Goal: Task Accomplishment & Management: Manage account settings

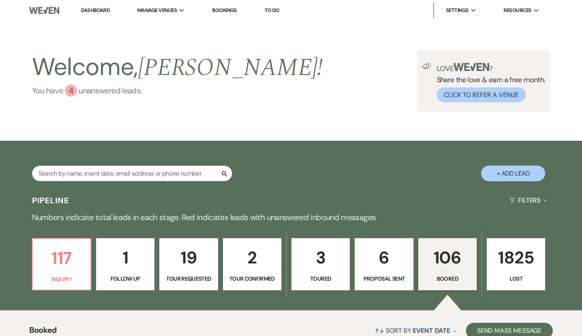
click at [67, 91] on div "4" at bounding box center [71, 90] width 12 height 12
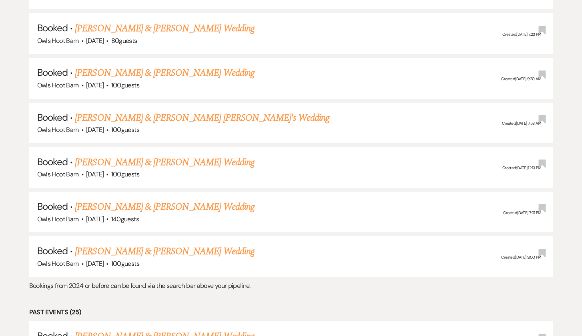
scroll to position [1070, 0]
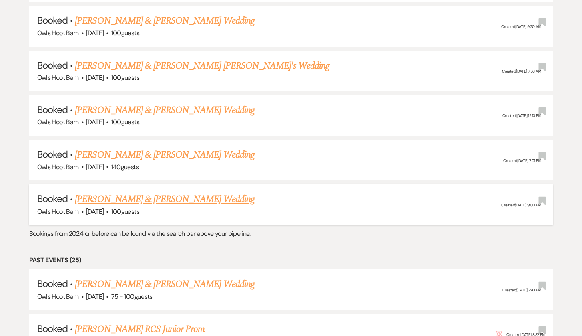
click at [112, 192] on link "[PERSON_NAME] & [PERSON_NAME] Wedding" at bounding box center [164, 199] width 179 height 14
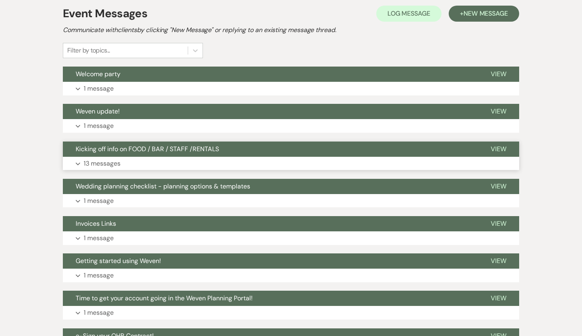
click at [134, 167] on button "Expand 13 messages" at bounding box center [291, 164] width 456 height 14
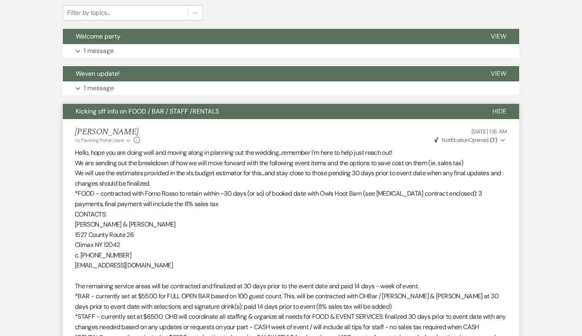
scroll to position [209, 0]
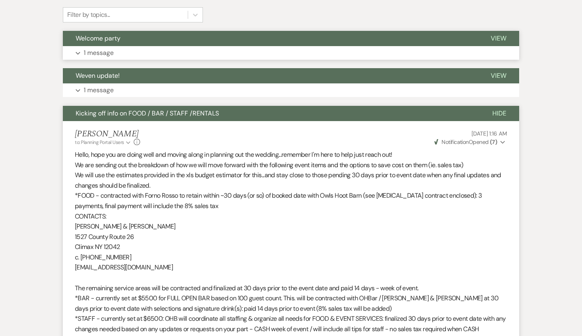
click at [116, 35] on span "Welcome party" at bounding box center [98, 38] width 45 height 8
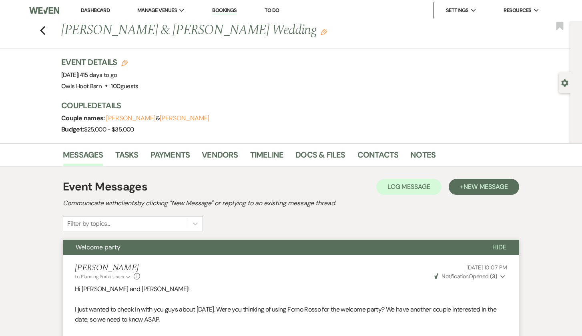
scroll to position [0, 0]
click at [48, 35] on div "Previous [PERSON_NAME] & [PERSON_NAME] Wedding Edit Bookmark" at bounding box center [283, 35] width 575 height 28
click at [43, 32] on use "button" at bounding box center [42, 30] width 5 height 9
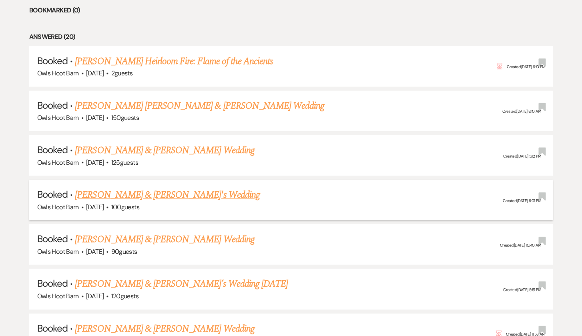
scroll to position [352, 0]
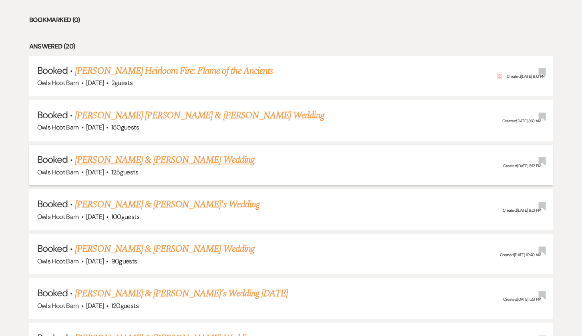
click at [118, 157] on link "[PERSON_NAME] & [PERSON_NAME] Wedding" at bounding box center [164, 160] width 179 height 14
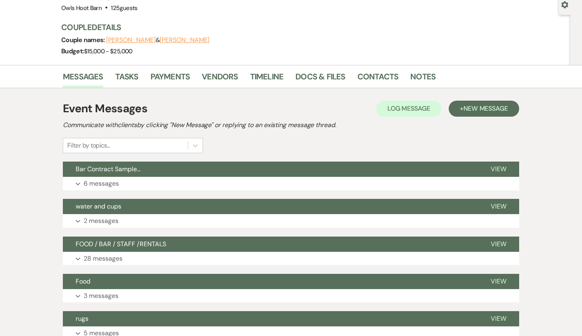
scroll to position [96, 0]
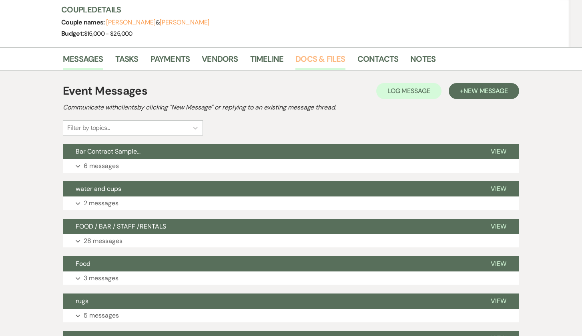
click at [331, 55] on link "Docs & Files" at bounding box center [321, 61] width 50 height 18
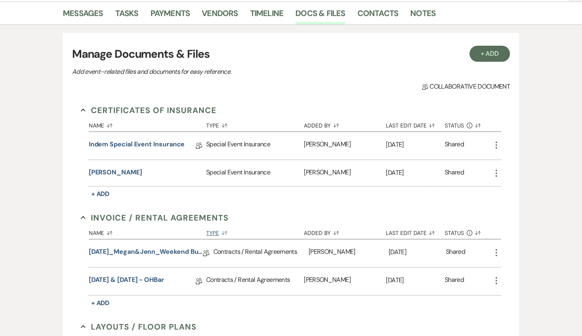
scroll to position [153, 0]
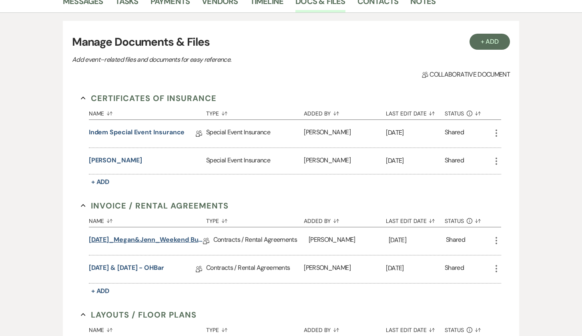
click at [190, 241] on link "[DATE]_Megan&Jenn_Weekend Buyout" at bounding box center [146, 241] width 114 height 12
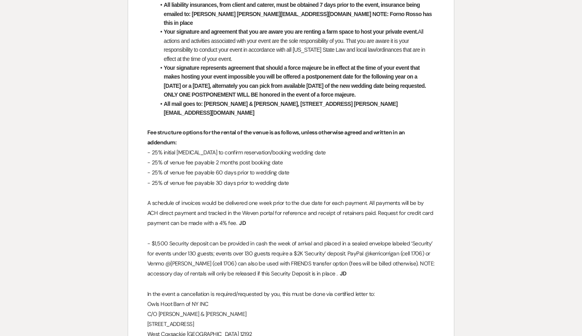
scroll to position [2202, 0]
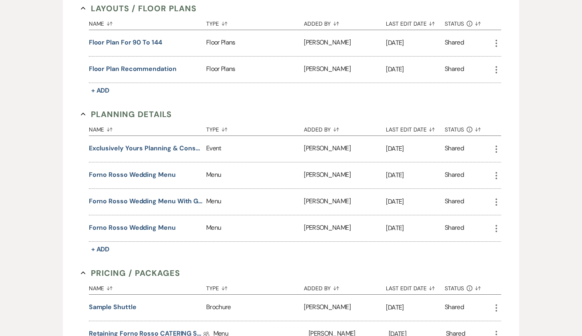
scroll to position [515, 0]
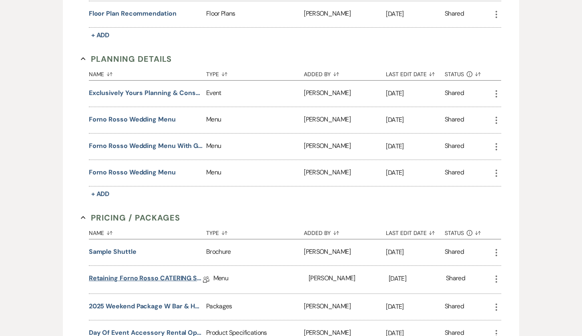
click at [163, 277] on link "Retaining Forno Rosso CATERING SERVICE 9.5_7.25" at bounding box center [146, 279] width 114 height 12
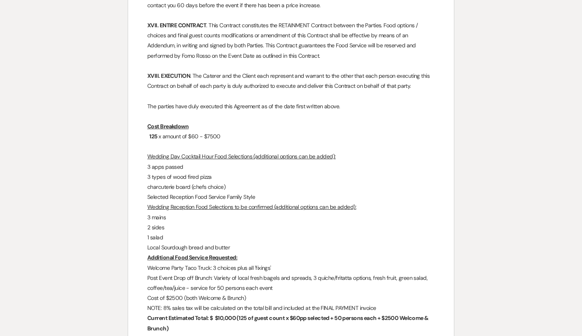
scroll to position [1371, 0]
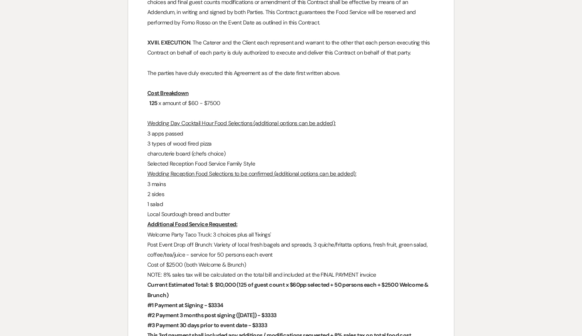
click at [209, 129] on p "3 apps passed" at bounding box center [291, 134] width 288 height 10
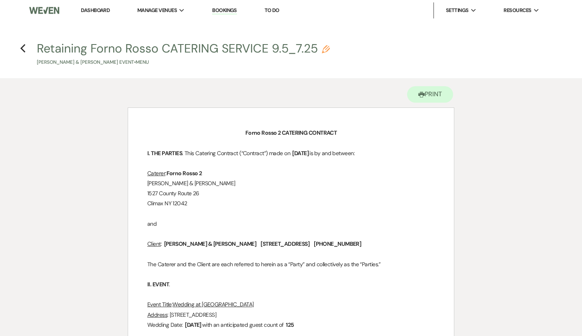
scroll to position [0, 0]
click at [23, 51] on use "button" at bounding box center [22, 48] width 5 height 9
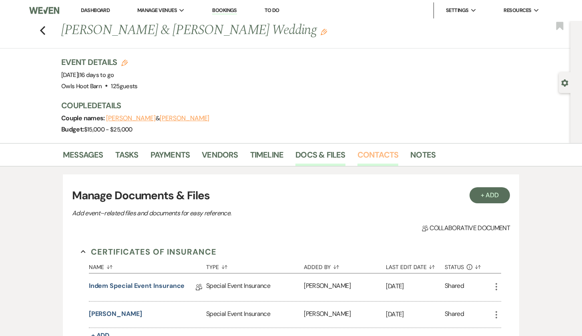
click at [370, 154] on link "Contacts" at bounding box center [378, 157] width 41 height 18
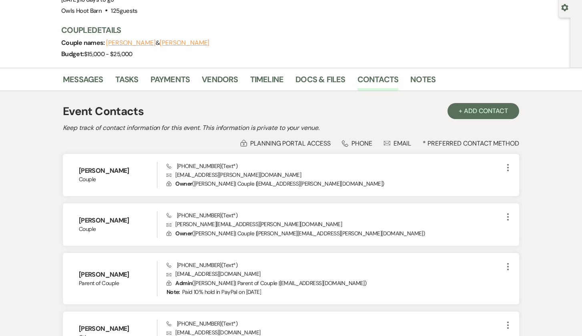
scroll to position [78, 0]
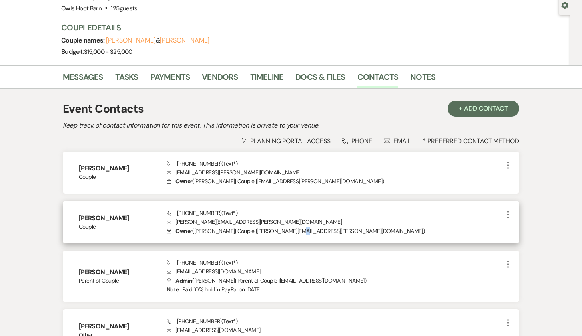
drag, startPoint x: 300, startPoint y: 231, endPoint x: 305, endPoint y: 231, distance: 4.8
click at [301, 231] on p "Lock Owner ( [PERSON_NAME] | Couple | [PERSON_NAME][EMAIL_ADDRESS][PERSON_NAME]…" at bounding box center [335, 230] width 337 height 9
drag, startPoint x: 312, startPoint y: 231, endPoint x: 255, endPoint y: 230, distance: 57.3
click at [255, 230] on p "Lock Owner ( [PERSON_NAME] | Couple | [PERSON_NAME][EMAIL_ADDRESS][PERSON_NAME]…" at bounding box center [335, 230] width 337 height 9
copy p "[PERSON_NAME][EMAIL_ADDRESS][PERSON_NAME][DOMAIN_NAME]"
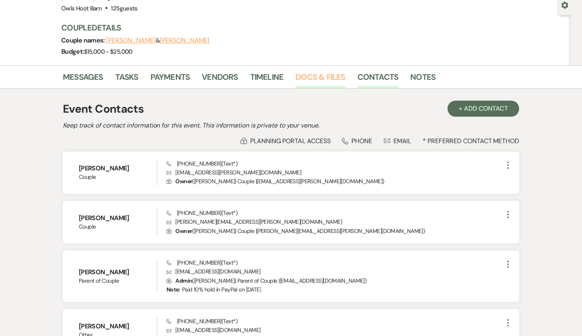
click at [302, 77] on link "Docs & Files" at bounding box center [321, 79] width 50 height 18
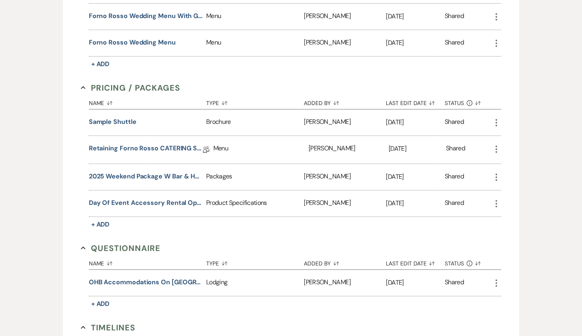
scroll to position [650, 0]
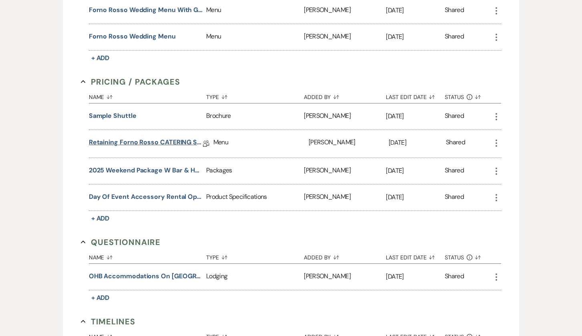
click at [177, 141] on link "Retaining Forno Rosso CATERING SERVICE 9.5_7.25" at bounding box center [146, 143] width 114 height 12
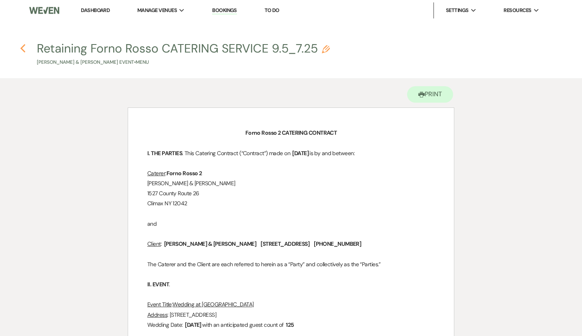
click at [24, 46] on use "button" at bounding box center [22, 48] width 5 height 9
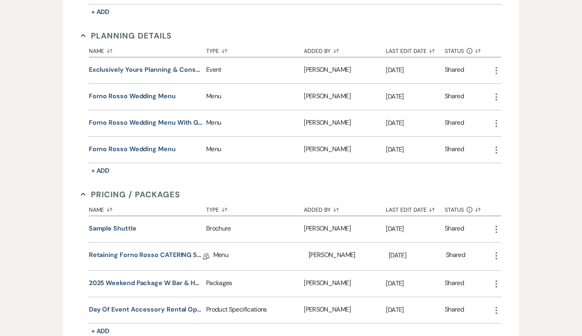
scroll to position [539, 0]
click at [167, 255] on link "Retaining Forno Rosso CATERING SERVICE 9.5_7.25" at bounding box center [146, 255] width 114 height 12
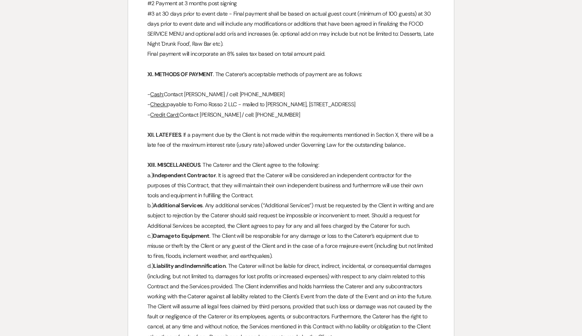
scroll to position [838, 0]
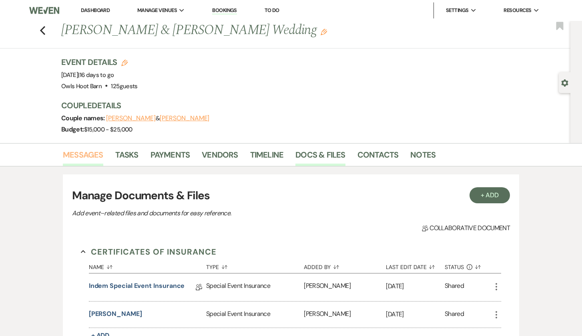
click at [82, 157] on link "Messages" at bounding box center [83, 157] width 40 height 18
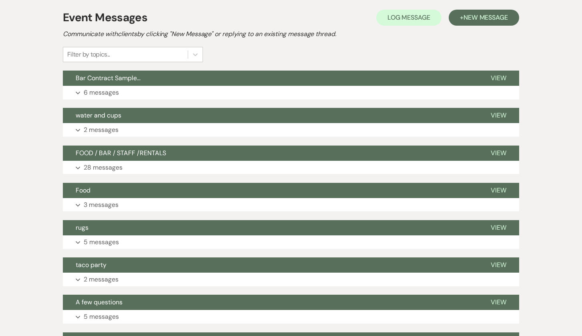
scroll to position [232, 0]
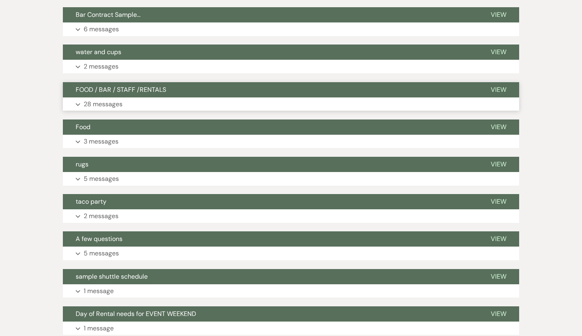
click at [117, 102] on p "28 messages" at bounding box center [103, 104] width 39 height 10
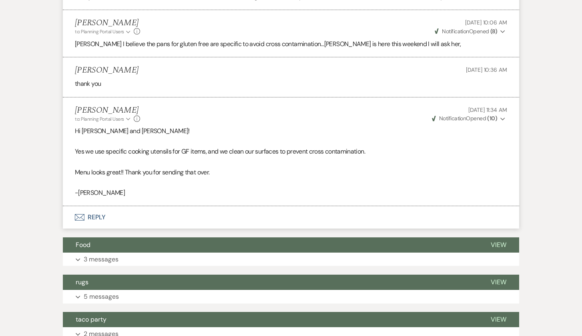
scroll to position [3488, 0]
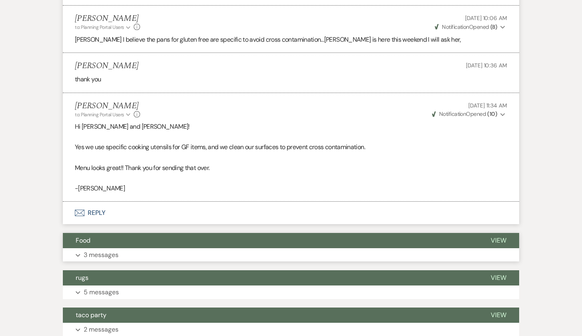
click at [157, 248] on button "Expand 3 messages" at bounding box center [291, 255] width 456 height 14
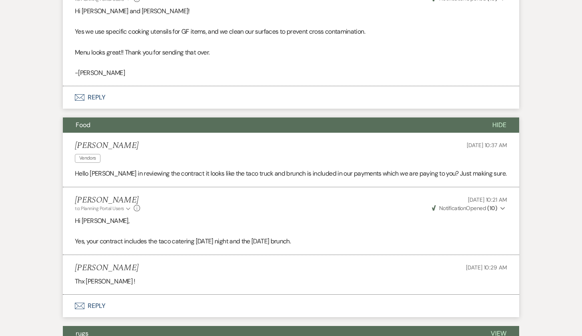
scroll to position [3672, 0]
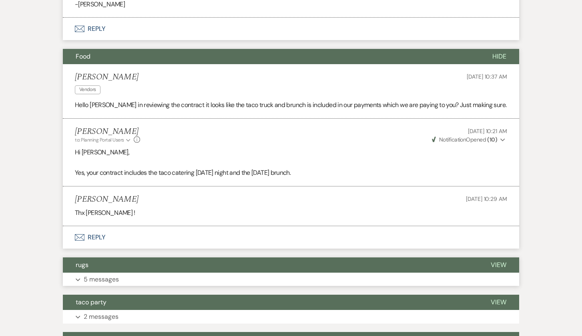
click at [153, 272] on button "Expand 5 messages" at bounding box center [291, 279] width 456 height 14
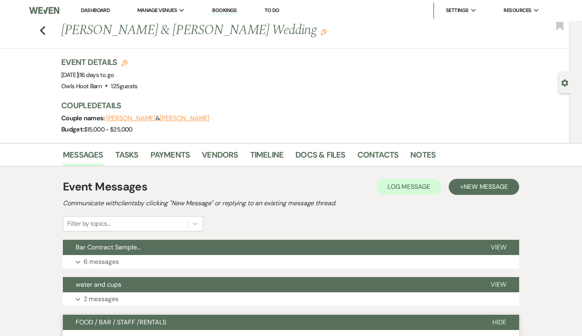
scroll to position [0, 0]
click at [314, 158] on link "Docs & Files" at bounding box center [321, 157] width 50 height 18
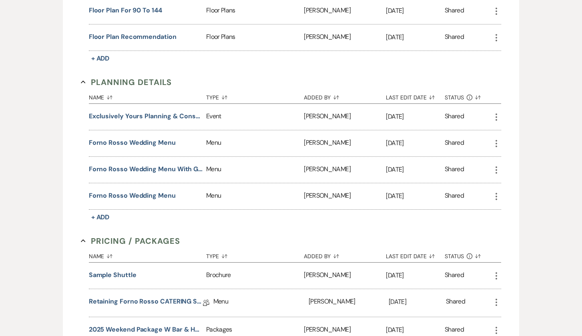
scroll to position [504, 0]
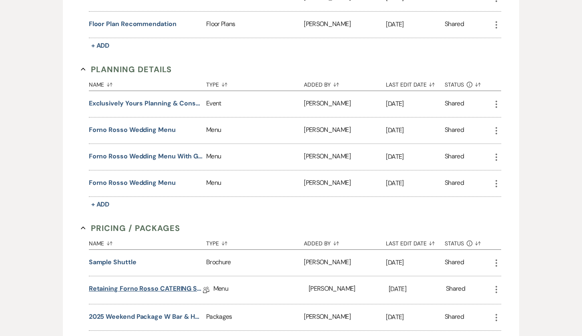
click at [151, 289] on link "Retaining Forno Rosso CATERING SERVICE 9.5_7.25" at bounding box center [146, 290] width 114 height 12
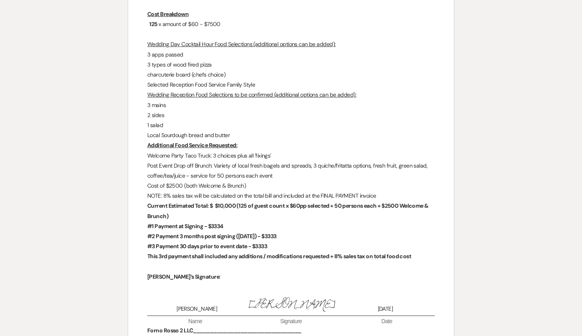
scroll to position [1450, 0]
